Goal: Find specific page/section: Find specific page/section

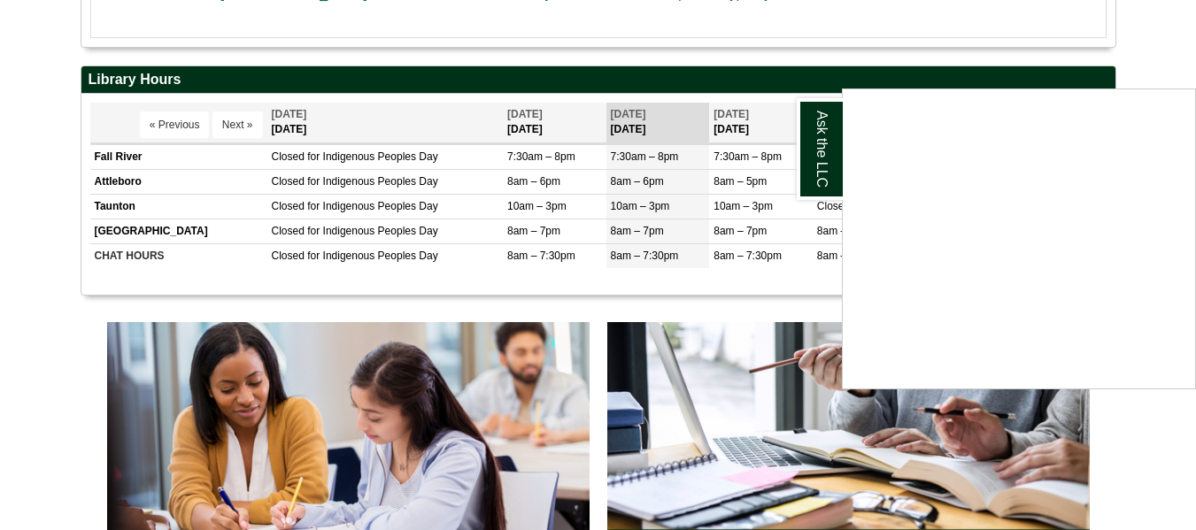
scroll to position [640, 0]
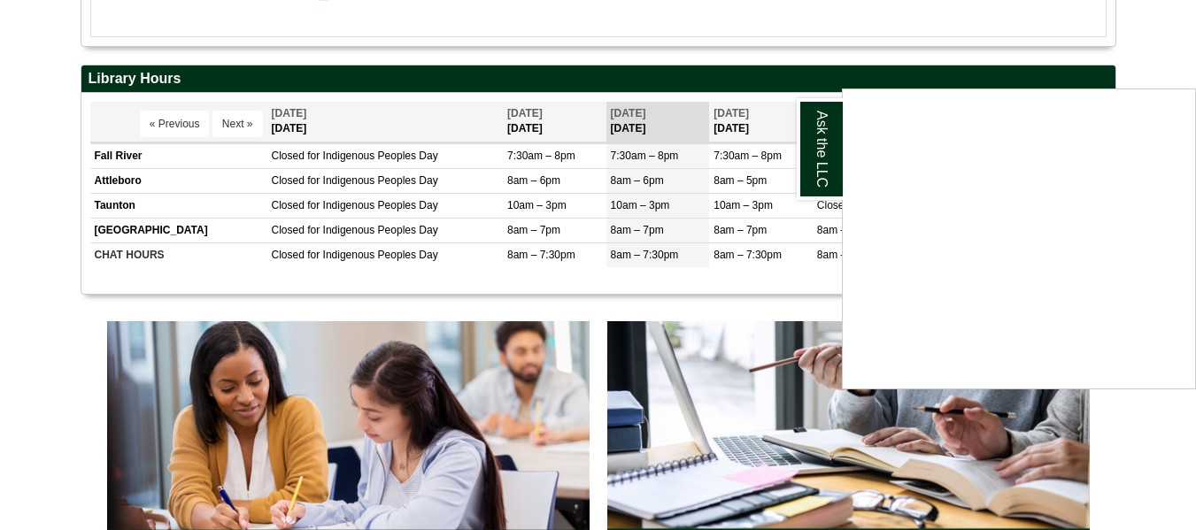
click at [1127, 73] on div "Ask the LLC" at bounding box center [598, 265] width 1196 height 530
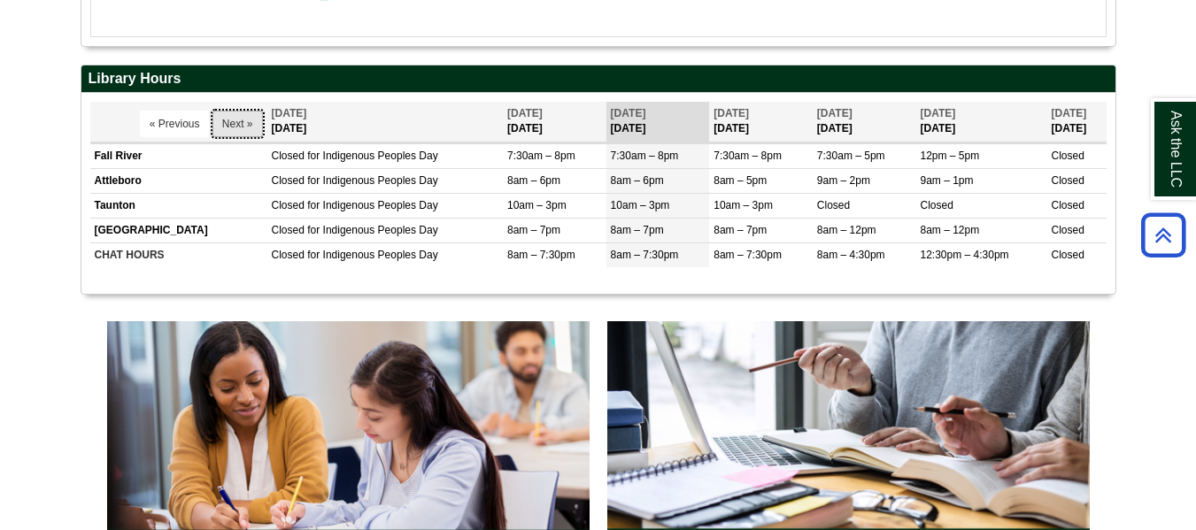
click at [255, 123] on button "Next »" at bounding box center [237, 124] width 50 height 27
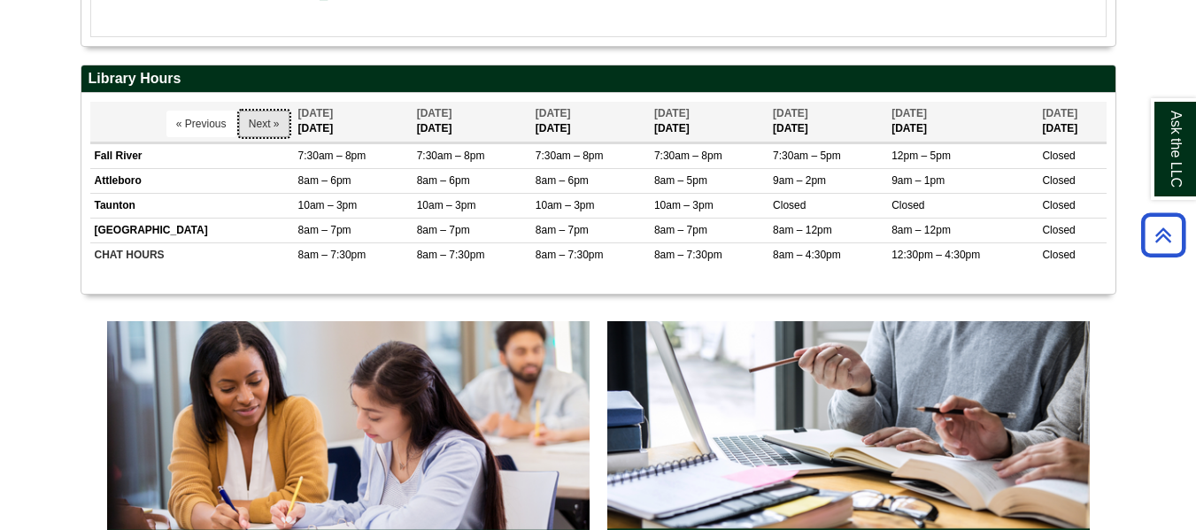
click at [250, 120] on button "Next »" at bounding box center [264, 124] width 50 height 27
click at [263, 127] on button "Next »" at bounding box center [264, 124] width 50 height 27
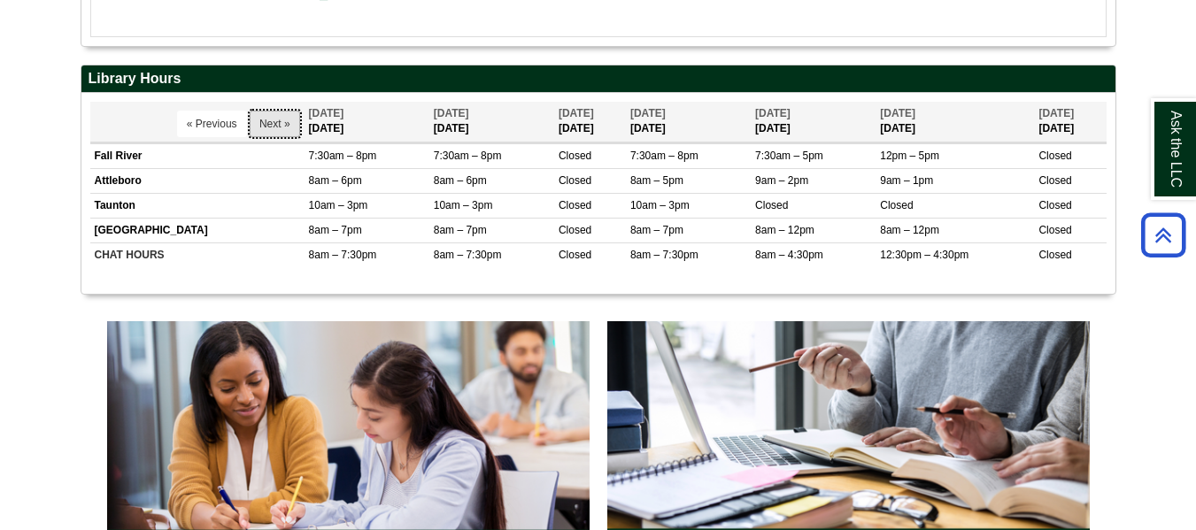
click at [250, 131] on button "Next »" at bounding box center [275, 124] width 50 height 27
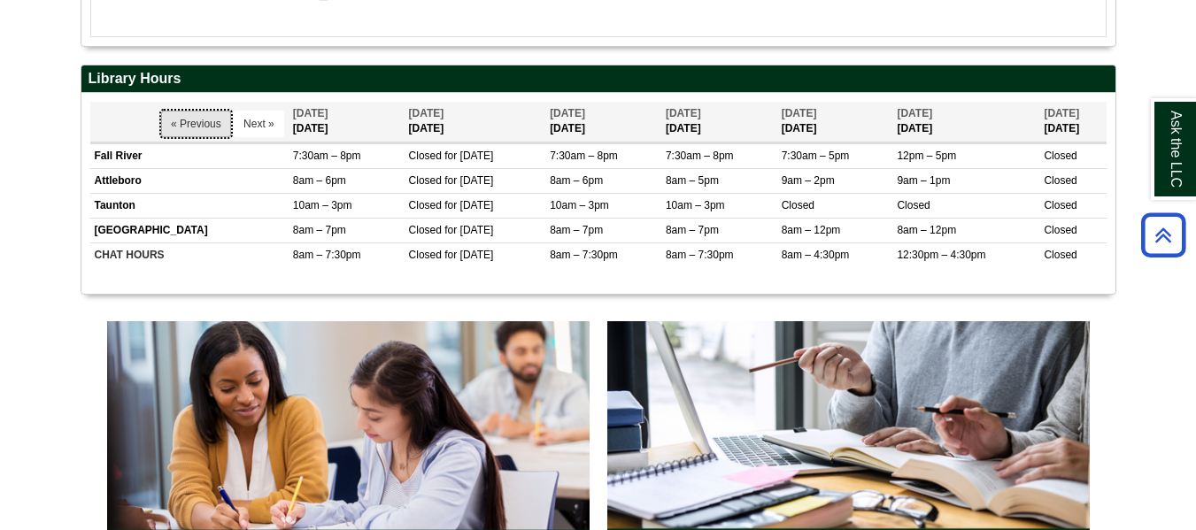
click at [203, 122] on button "« Previous" at bounding box center [196, 124] width 70 height 27
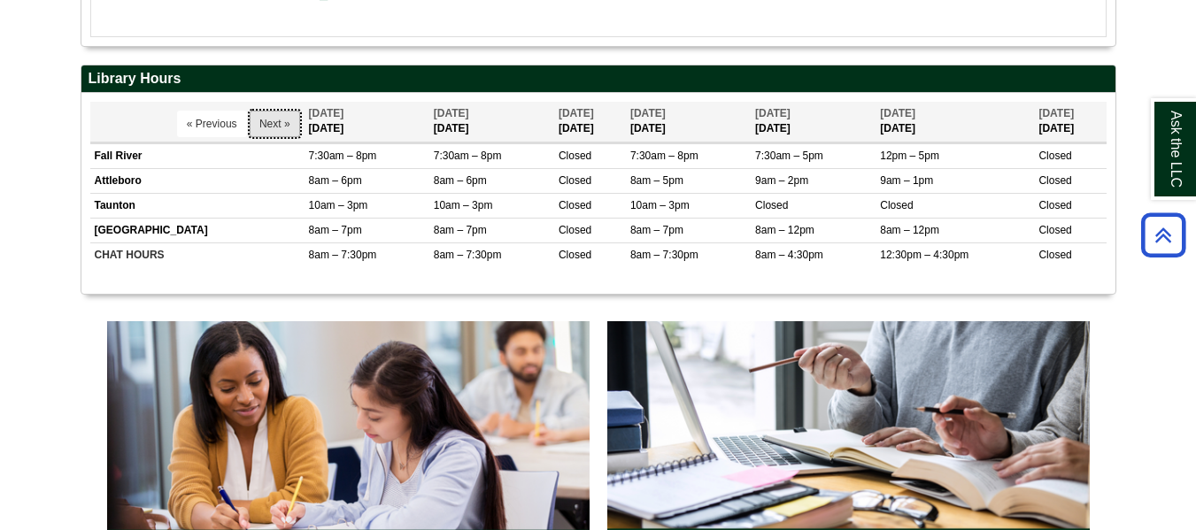
click at [260, 122] on button "Next »" at bounding box center [275, 124] width 50 height 27
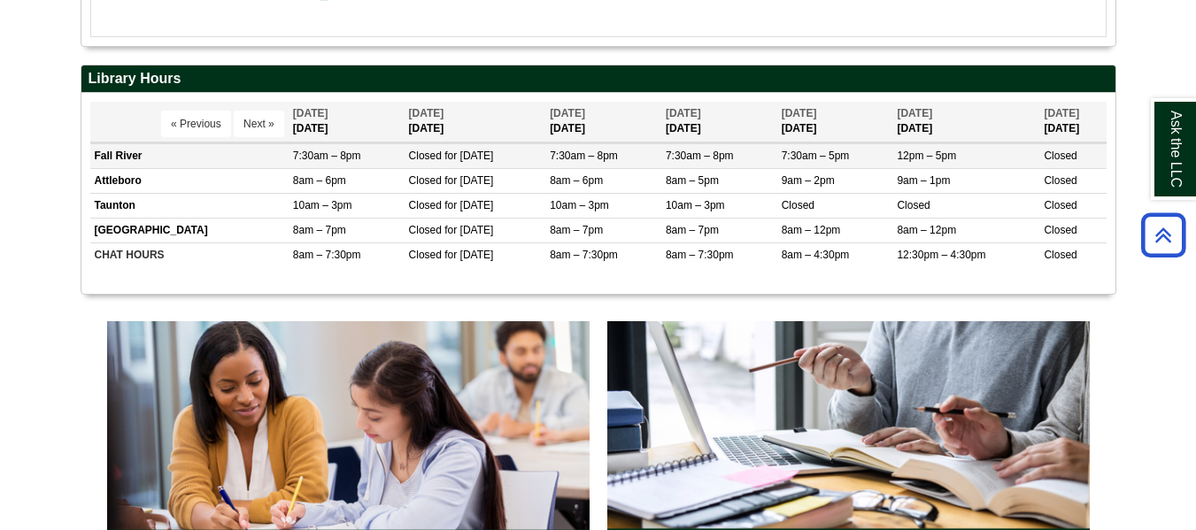
click at [182, 149] on td "Fall River" at bounding box center [189, 155] width 198 height 25
click at [182, 141] on th "« Previous Next »" at bounding box center [189, 122] width 198 height 40
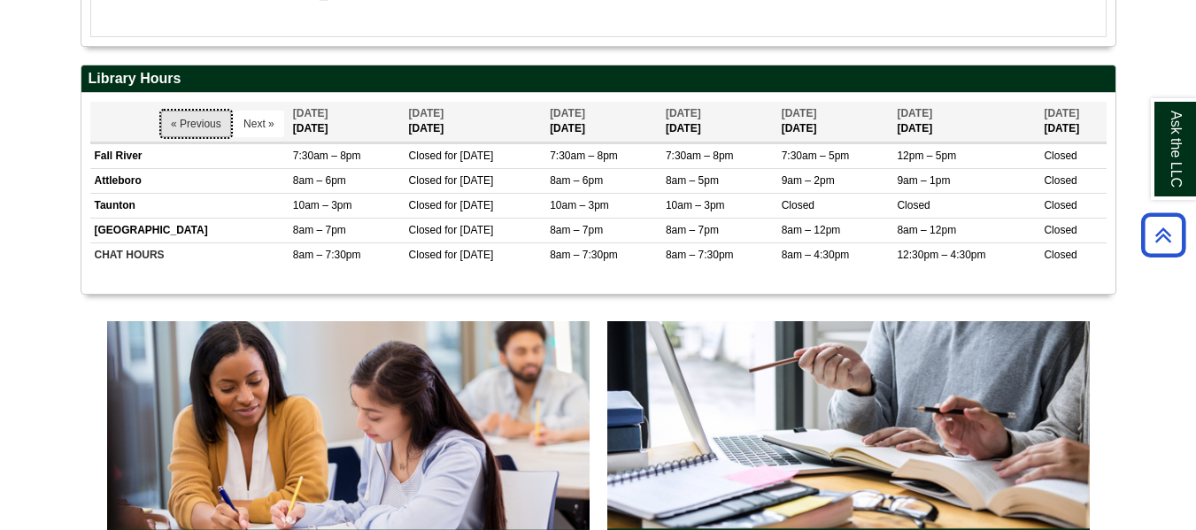
click at [196, 123] on button "« Previous" at bounding box center [196, 124] width 70 height 27
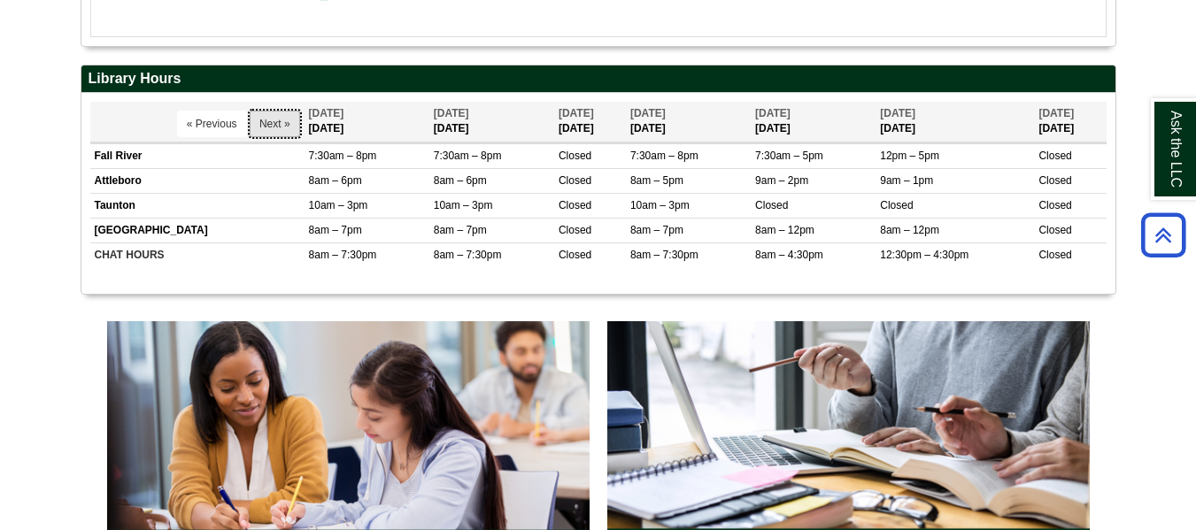
click at [281, 133] on button "Next »" at bounding box center [275, 124] width 50 height 27
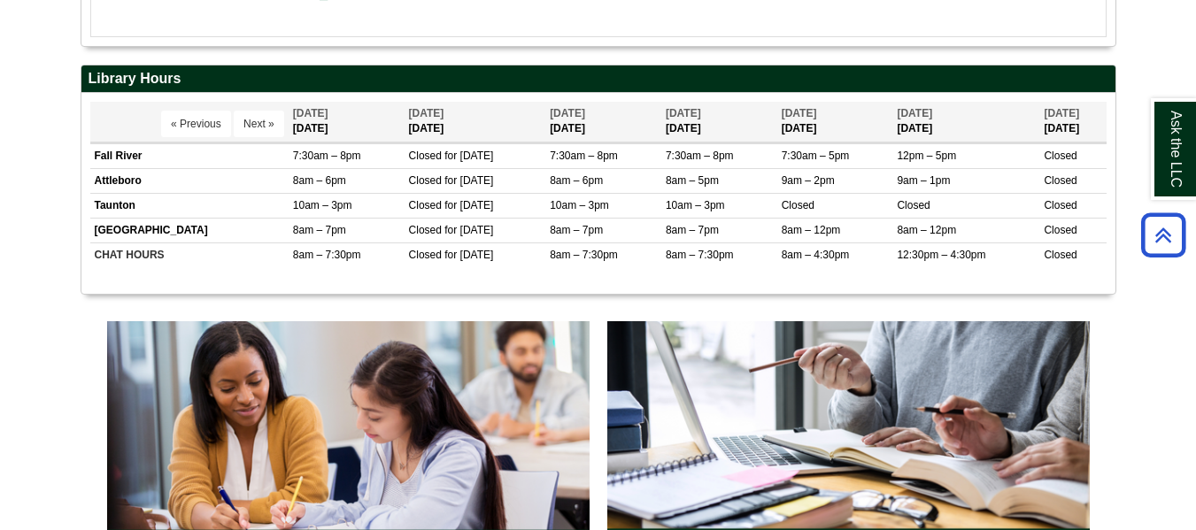
click at [248, 139] on th "« Previous Next »" at bounding box center [189, 122] width 198 height 40
click at [248, 135] on button "Next »" at bounding box center [259, 124] width 50 height 27
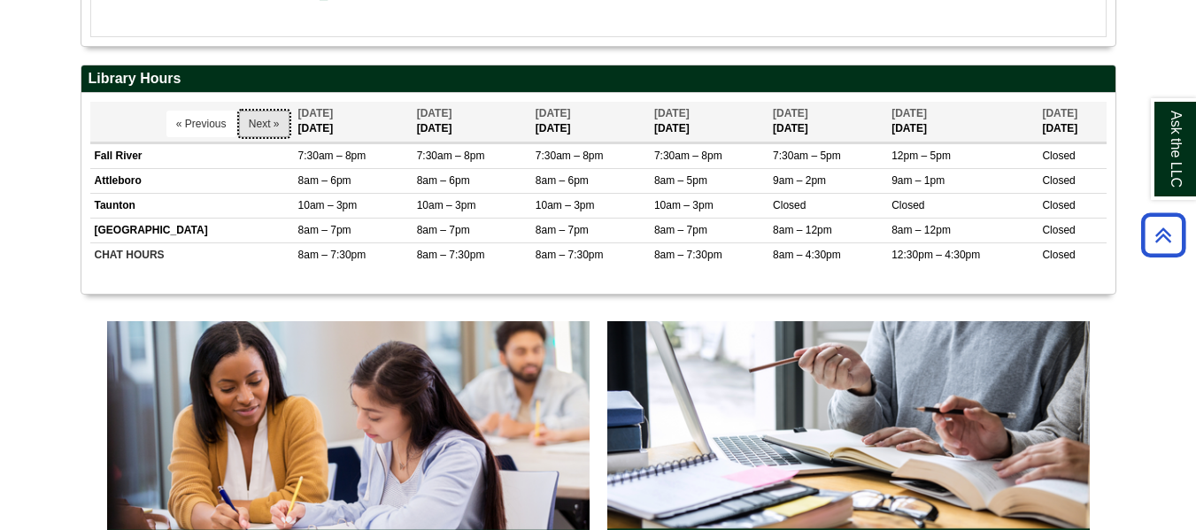
click at [262, 129] on button "Next »" at bounding box center [264, 124] width 50 height 27
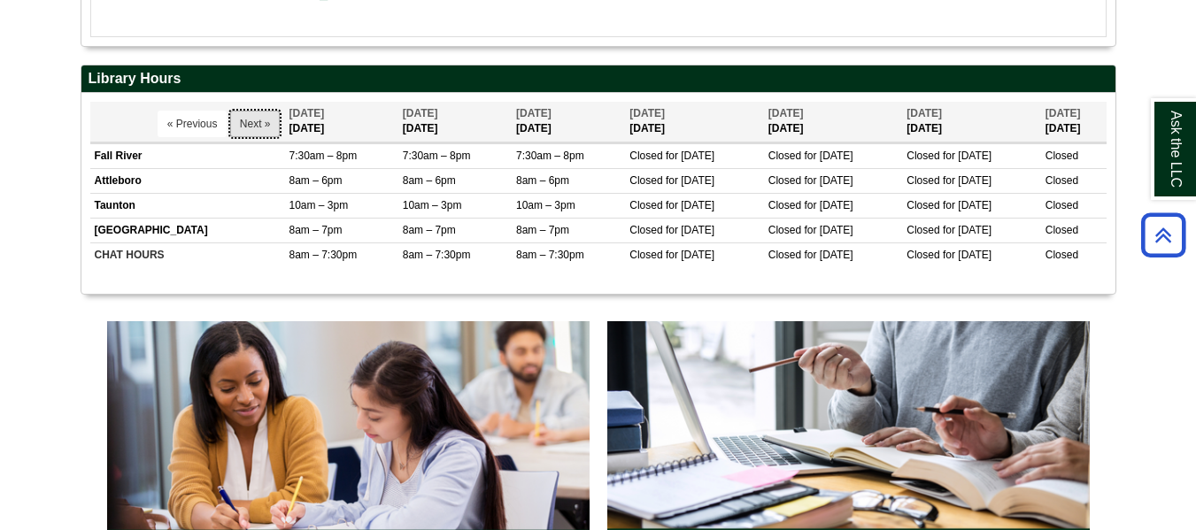
click at [233, 121] on button "Next »" at bounding box center [255, 124] width 50 height 27
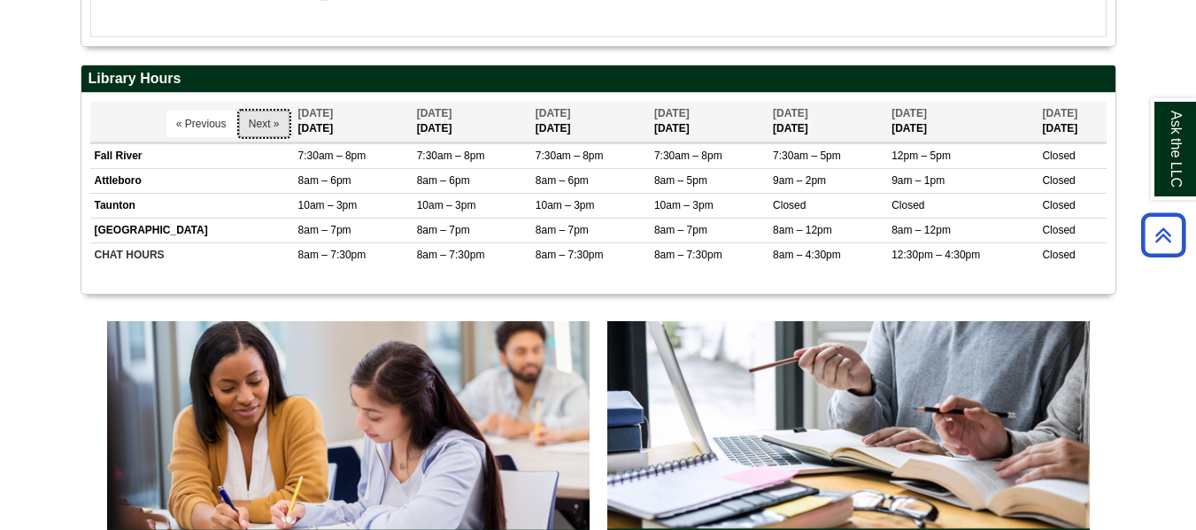
click at [263, 125] on button "Next »" at bounding box center [264, 124] width 50 height 27
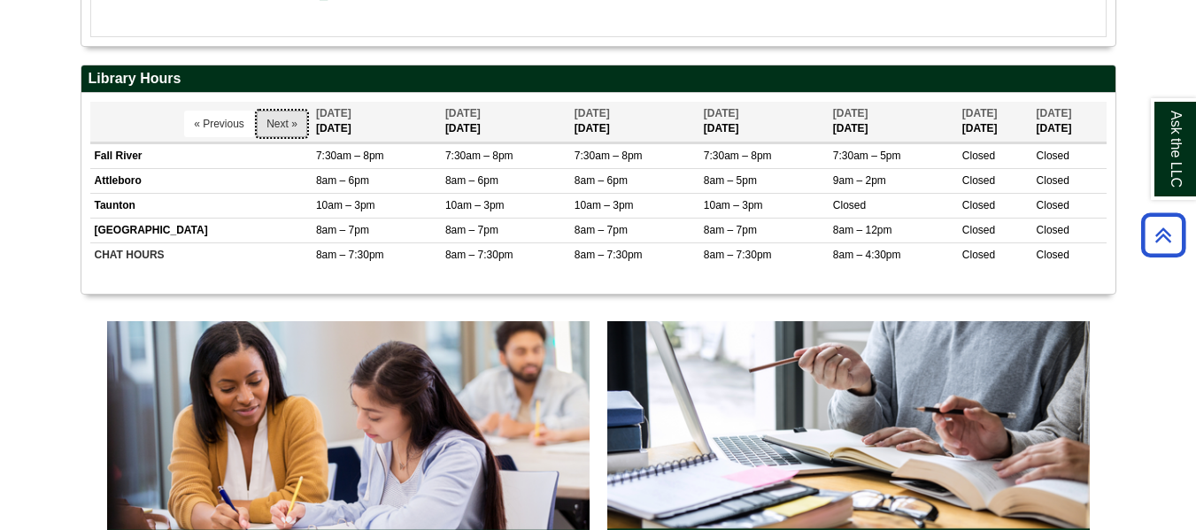
drag, startPoint x: 263, startPoint y: 125, endPoint x: 258, endPoint y: 112, distance: 13.2
click at [258, 112] on button "Next »" at bounding box center [282, 124] width 50 height 27
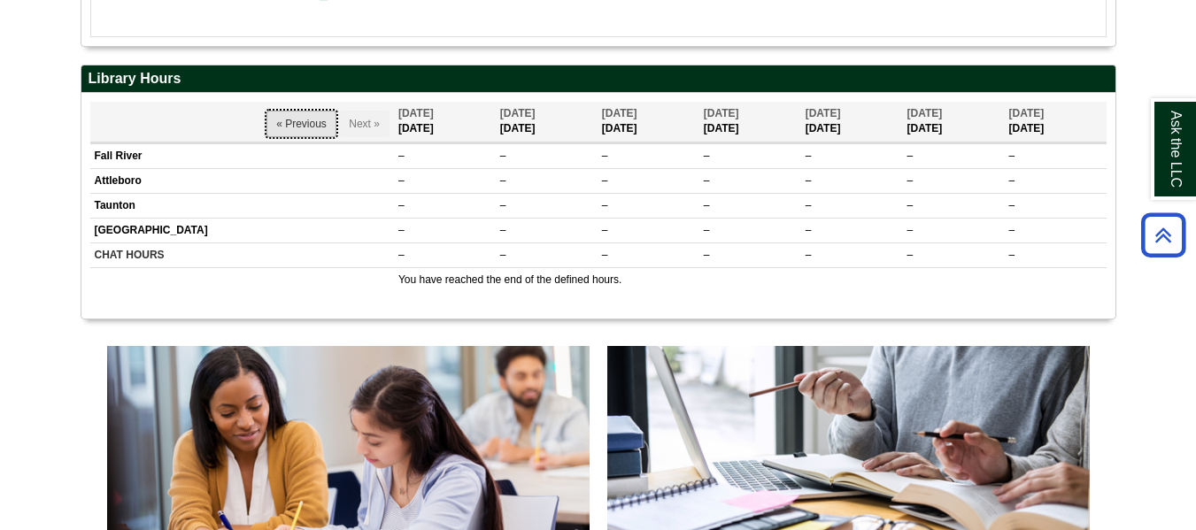
click at [266, 127] on button "« Previous" at bounding box center [301, 124] width 70 height 27
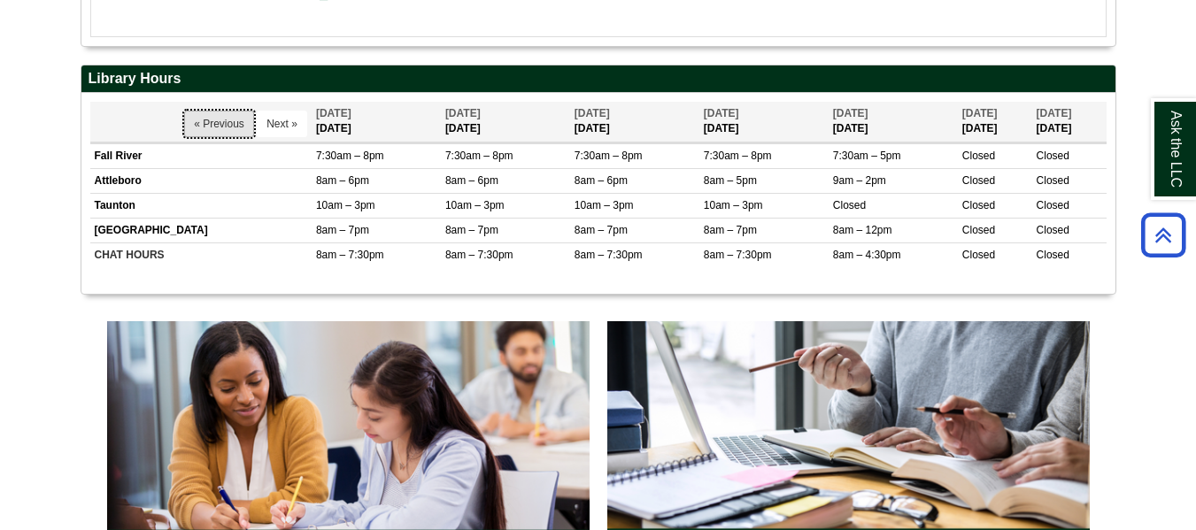
click at [207, 127] on button "« Previous" at bounding box center [219, 124] width 70 height 27
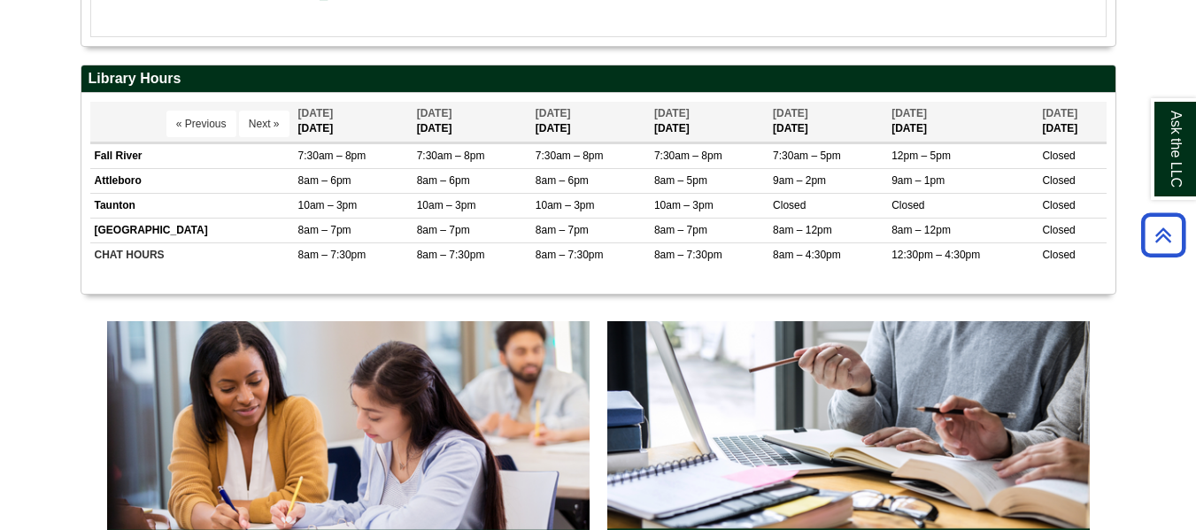
click at [207, 127] on button "« Previous" at bounding box center [201, 124] width 70 height 27
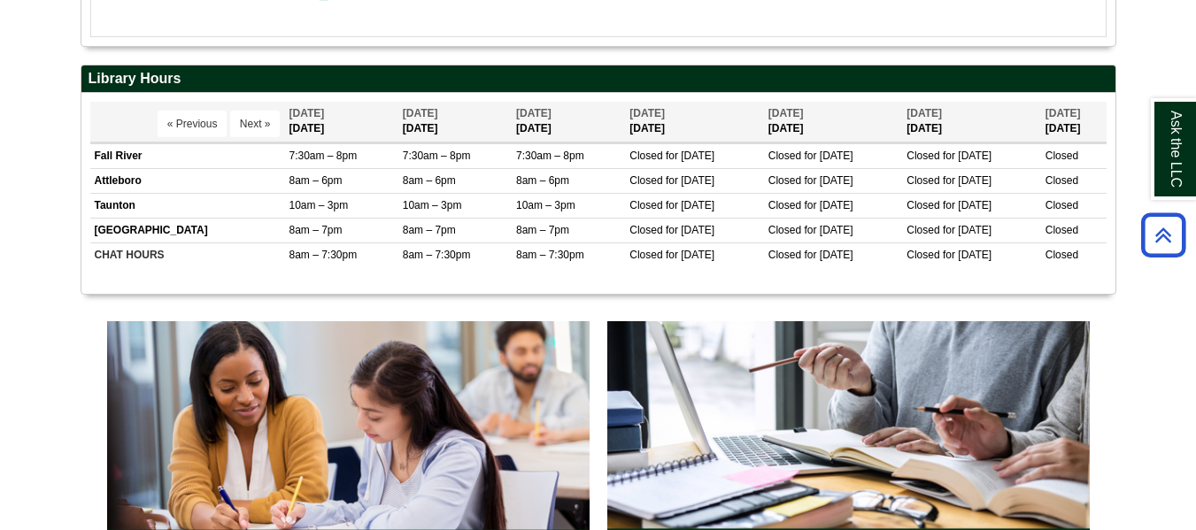
click at [230, 127] on button "Next »" at bounding box center [255, 124] width 50 height 27
click at [173, 122] on button "« Previous" at bounding box center [193, 124] width 70 height 27
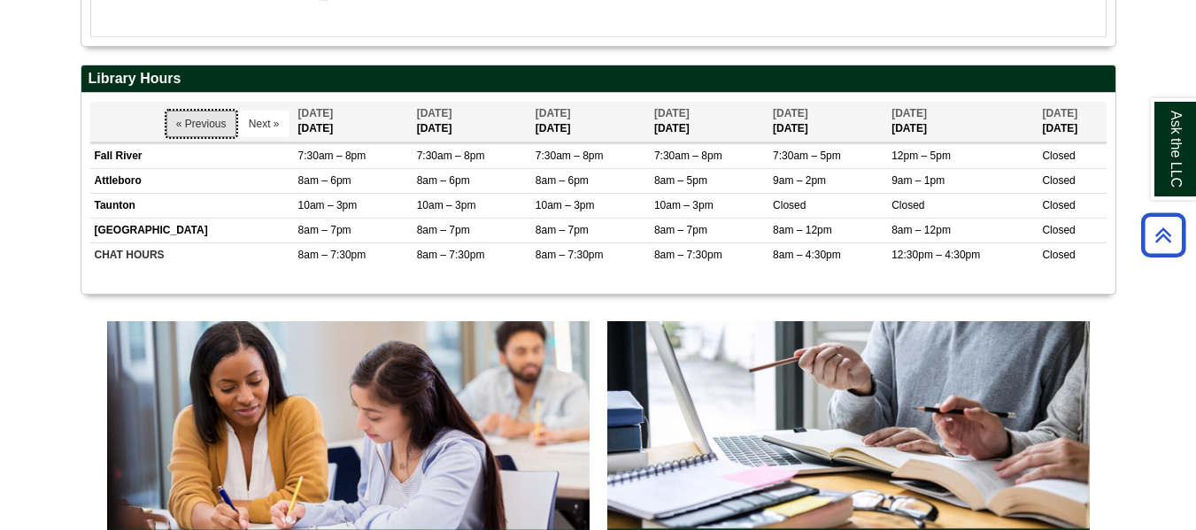
click at [173, 122] on button "« Previous" at bounding box center [201, 124] width 70 height 27
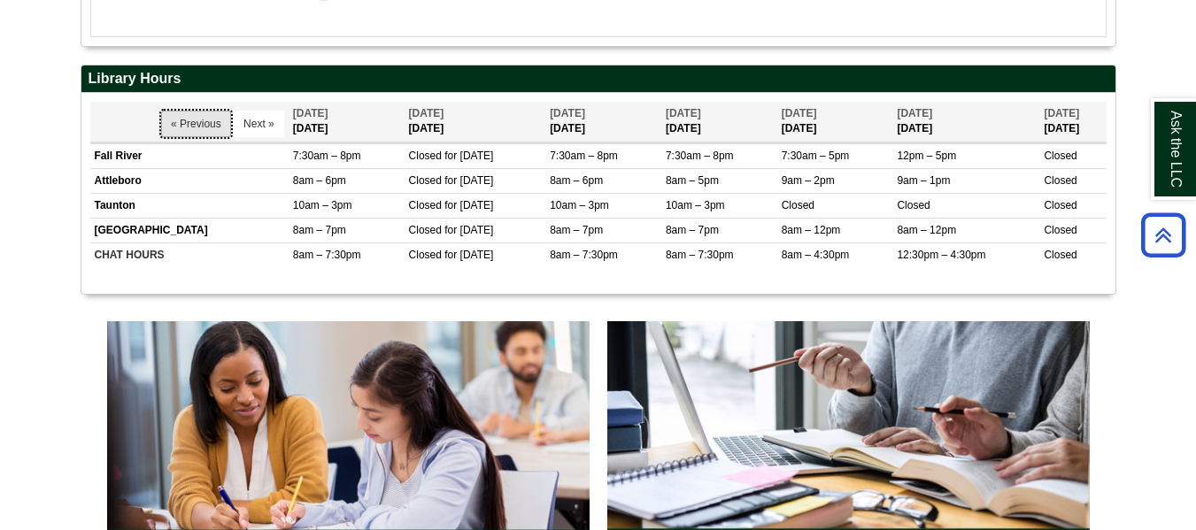
click at [173, 122] on button "« Previous" at bounding box center [196, 124] width 70 height 27
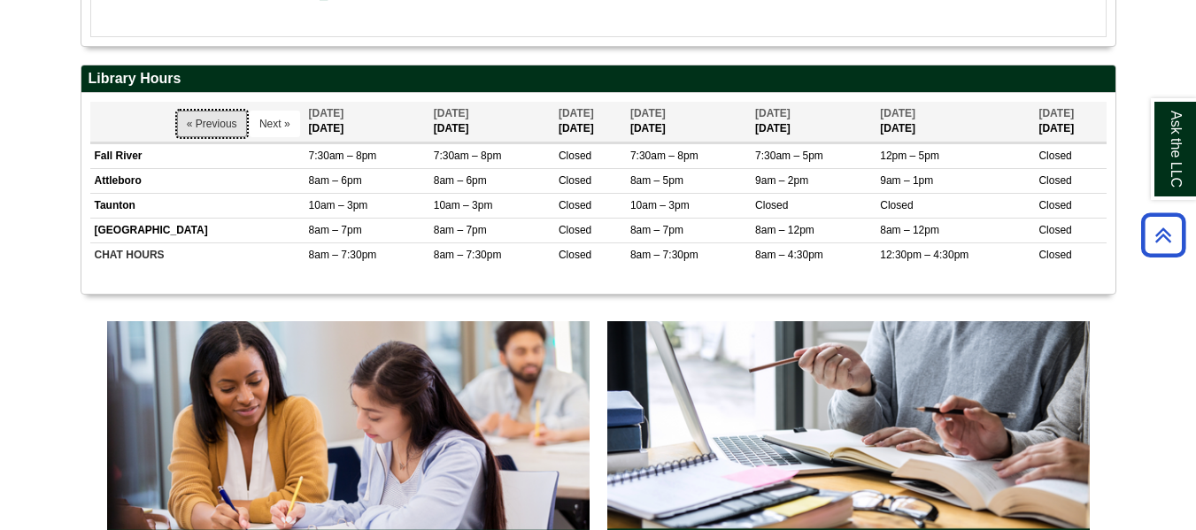
click at [177, 122] on button "« Previous" at bounding box center [212, 124] width 70 height 27
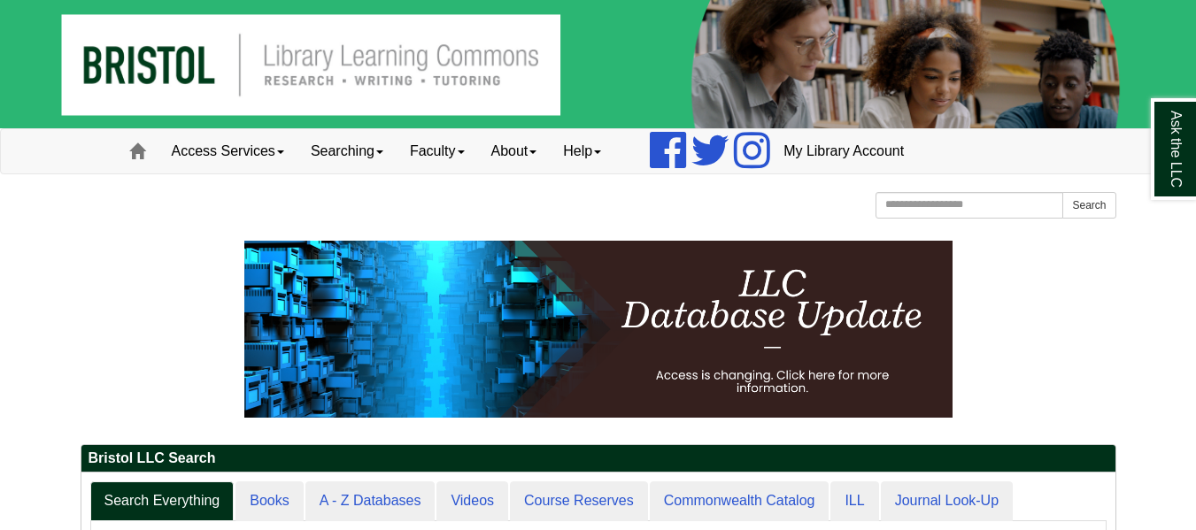
scroll to position [213, 1034]
